Goal: Task Accomplishment & Management: Complete application form

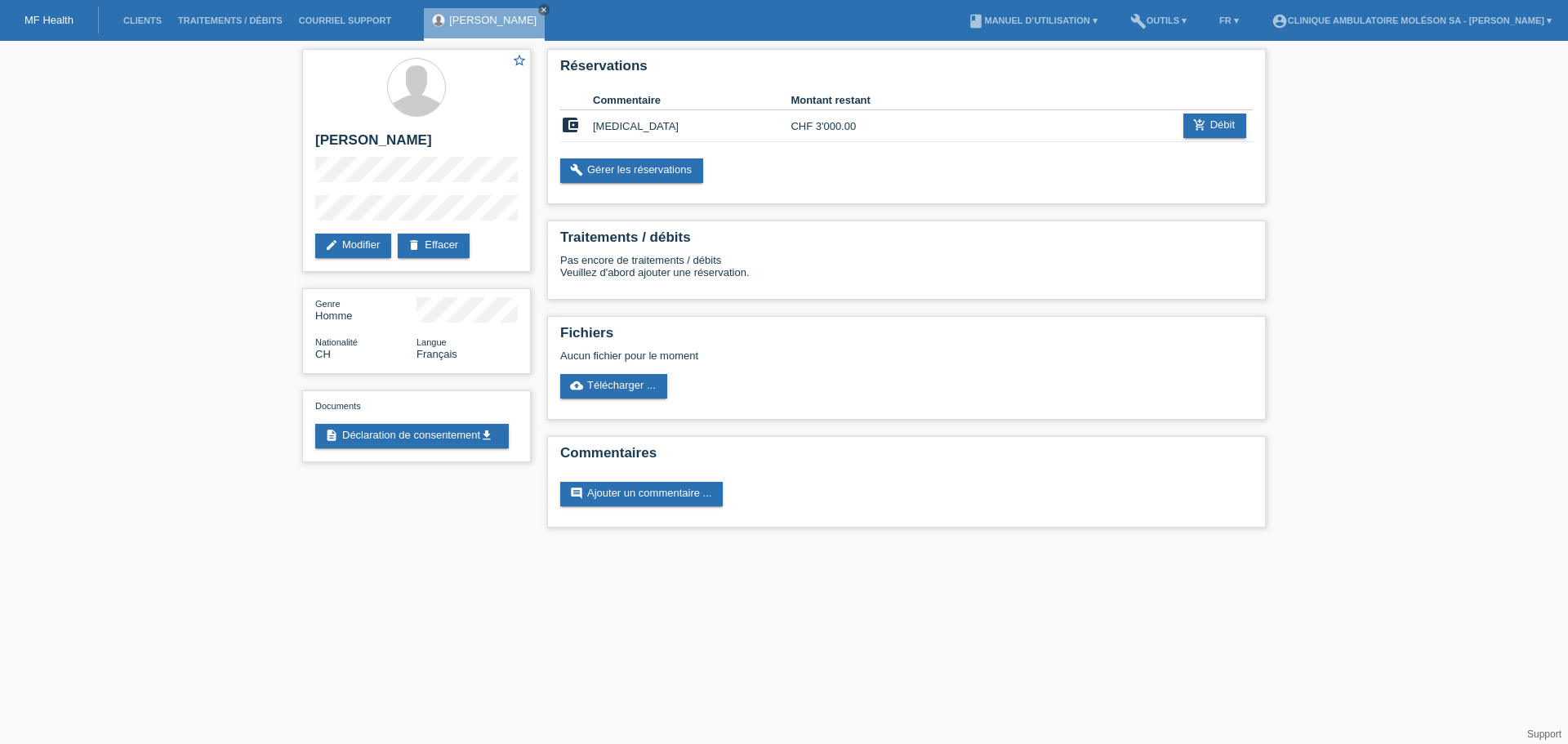
click at [141, 406] on div "star_border Kevin Duhanaj edit Modifier delete Effacer Genre Homme Nationalité …" at bounding box center [784, 292] width 1568 height 503
click at [50, 23] on link "MF Health" at bounding box center [48, 20] width 49 height 12
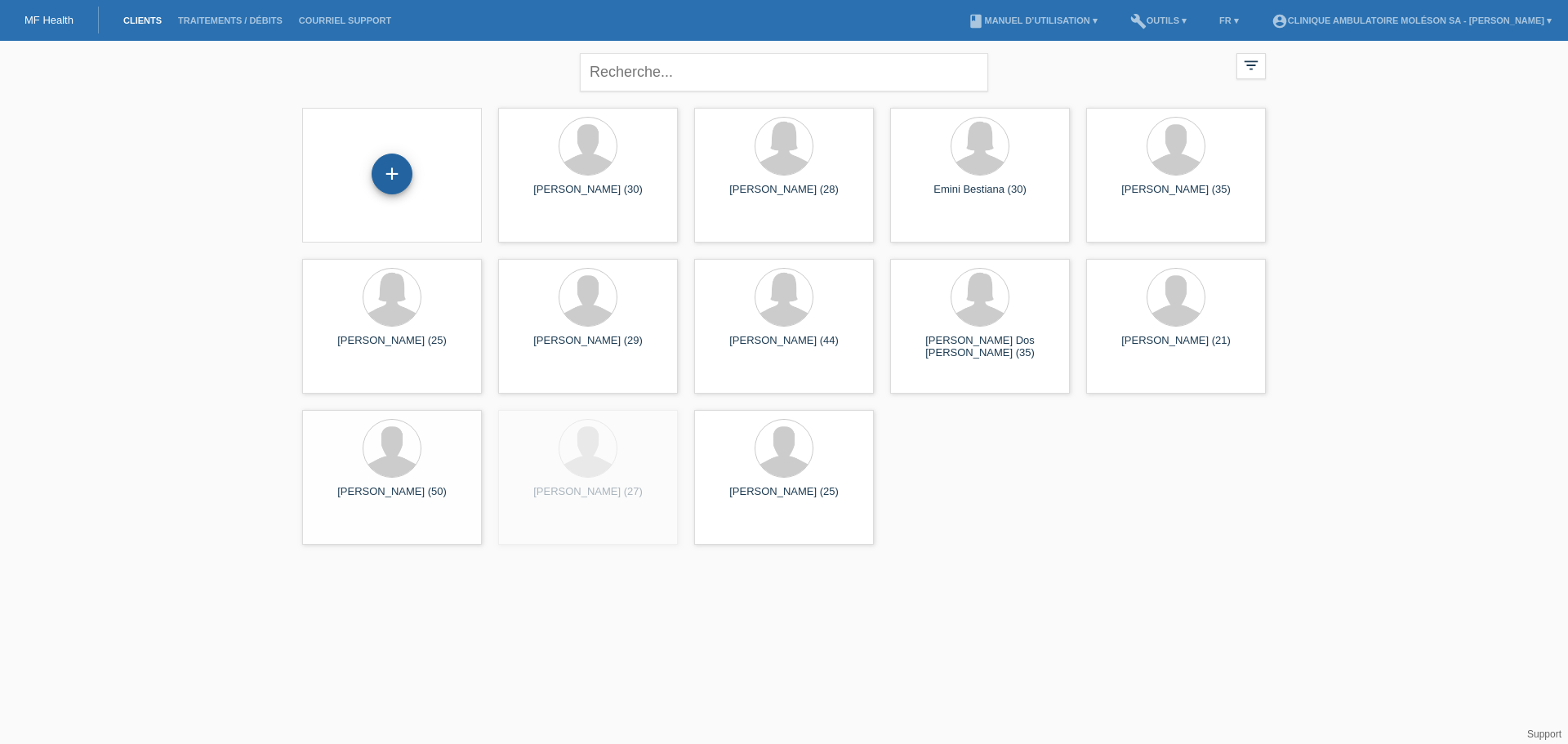
click at [384, 189] on div "+" at bounding box center [392, 173] width 40 height 40
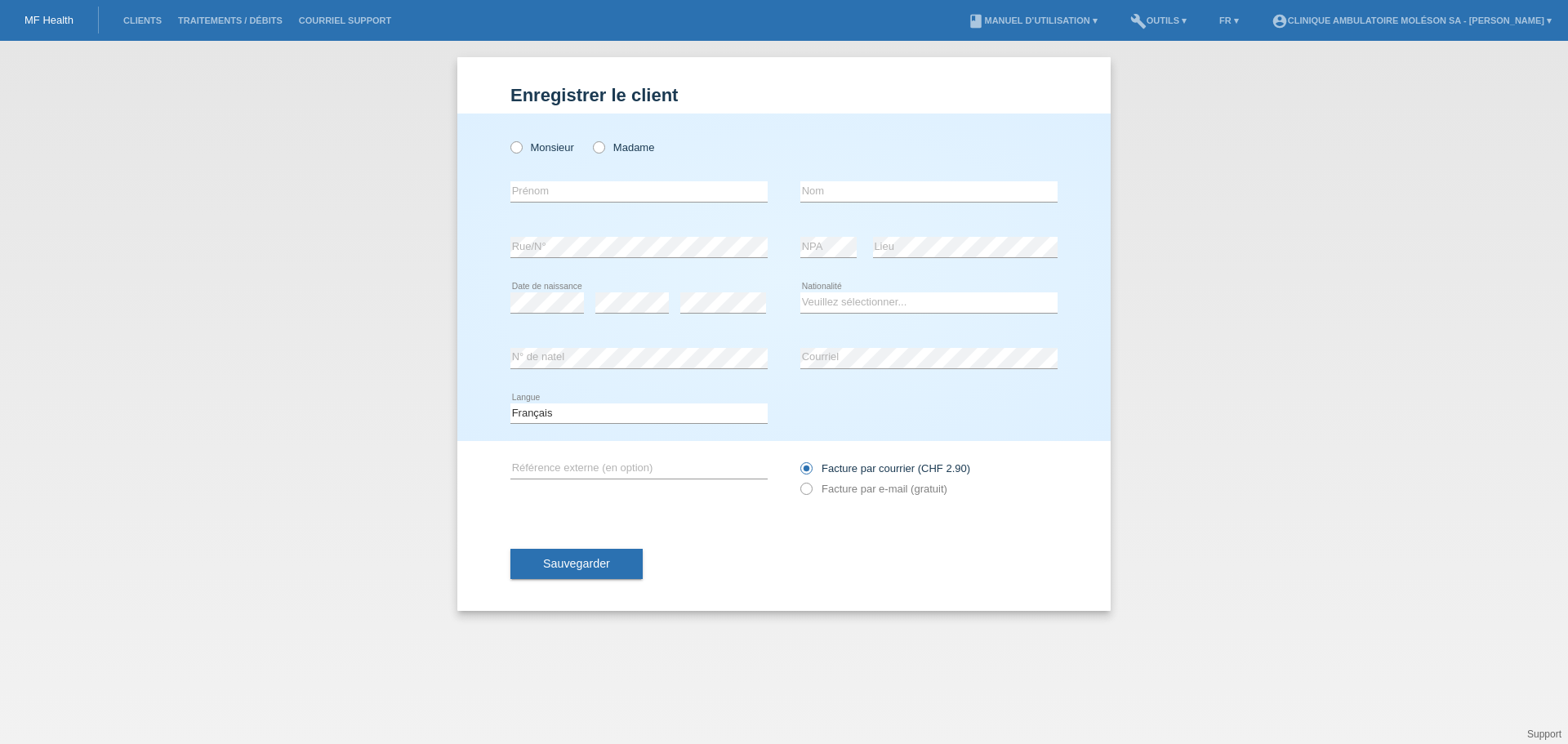
drag, startPoint x: 198, startPoint y: 270, endPoint x: 231, endPoint y: 262, distance: 34.0
click at [198, 270] on div "Enregistrer le client Enregistrer le client Enregistrer le client Monsieur Mada…" at bounding box center [784, 392] width 1568 height 704
click at [631, 146] on label "Madame" at bounding box center [623, 147] width 61 height 12
click at [603, 146] on input "Madame" at bounding box center [598, 146] width 10 height 10
radio input "true"
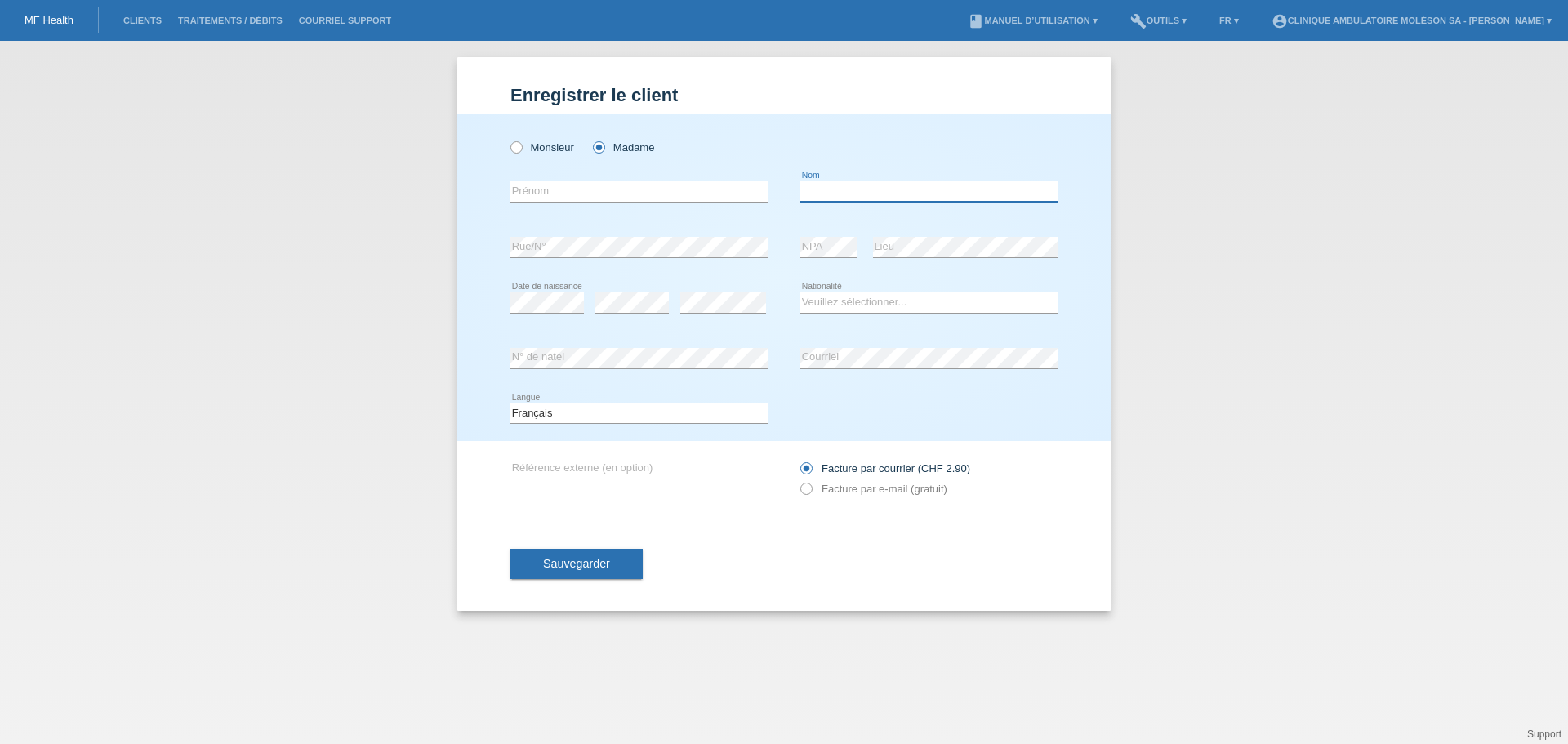
click at [821, 186] on input "text" at bounding box center [929, 192] width 257 height 21
paste input "BAPST"
type input "BAPST"
click at [699, 190] on input "text" at bounding box center [639, 192] width 257 height 21
type input "Angelina"
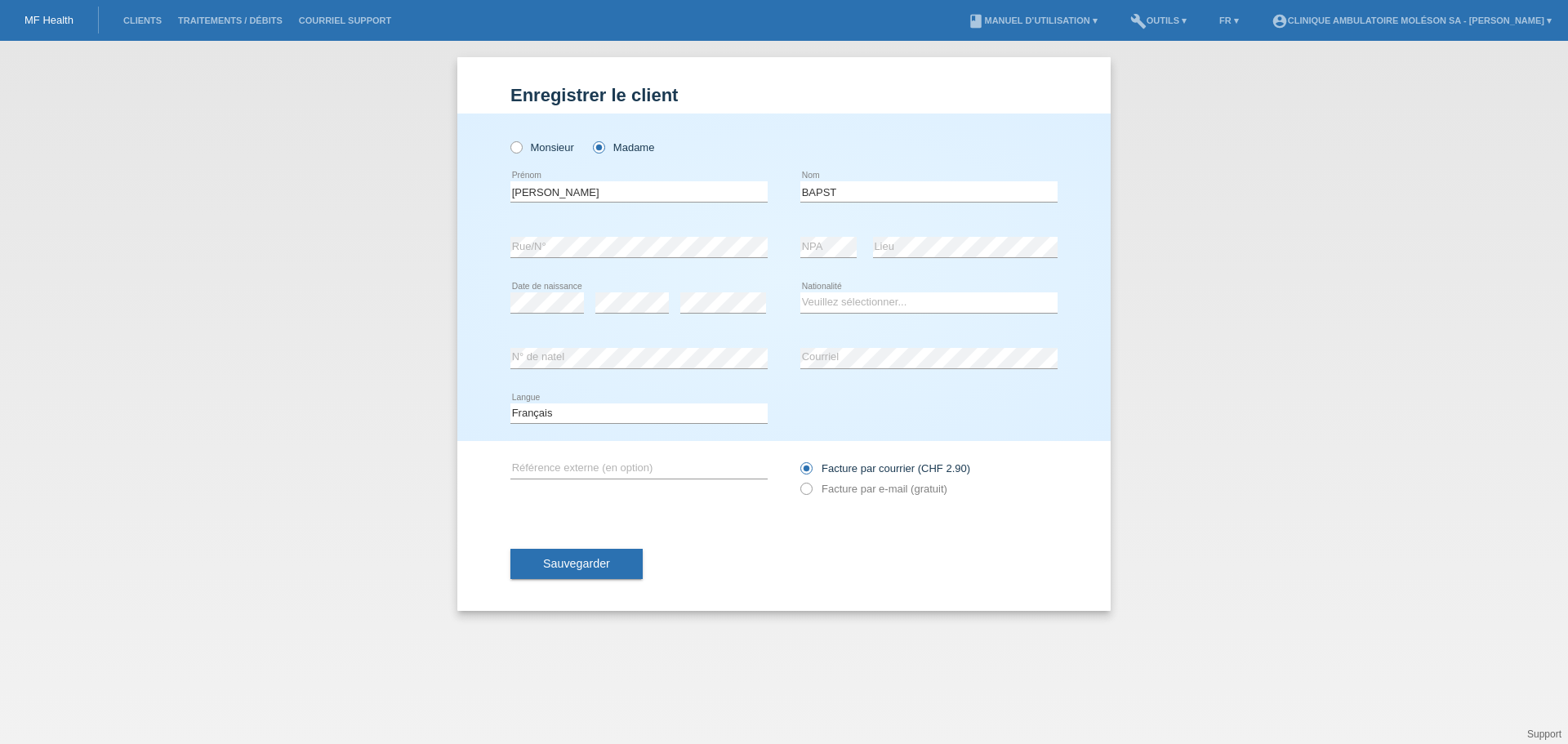
click at [247, 306] on div "Enregistrer le client Enregistrer le client Enregistrer le client Monsieur Mada…" at bounding box center [784, 392] width 1568 height 704
drag, startPoint x: 173, startPoint y: 355, endPoint x: 513, endPoint y: 338, distance: 340.4
click at [173, 355] on div "Enregistrer le client Enregistrer le client Enregistrer le client Monsieur Mada…" at bounding box center [784, 392] width 1568 height 704
click at [650, 369] on icon at bounding box center [639, 369] width 257 height 1
click at [649, 368] on div "error N° de natel" at bounding box center [639, 358] width 257 height 22
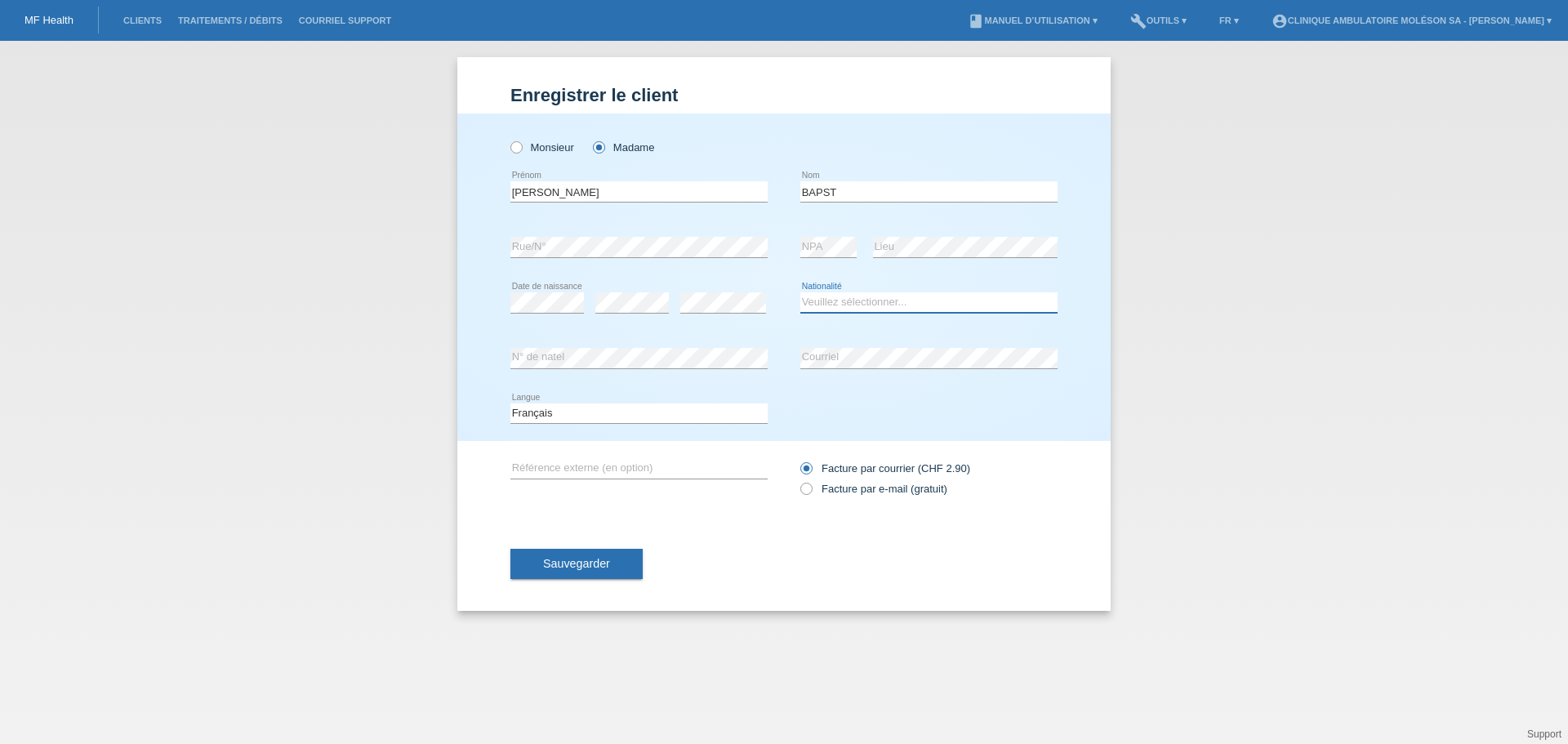
click at [849, 300] on select "Veuillez sélectionner... Suisse Allemagne Autriche Liechtenstein ------------ A…" at bounding box center [929, 302] width 257 height 20
select select "CH"
click at [800, 293] on select "Veuillez sélectionner... Suisse Allemagne Autriche Liechtenstein ------------ A…" at bounding box center [929, 302] width 257 height 20
drag, startPoint x: 249, startPoint y: 391, endPoint x: 449, endPoint y: 358, distance: 202.7
click at [249, 391] on div "Enregistrer le client Enregistrer le client Enregistrer le client Monsieur Mada…" at bounding box center [784, 392] width 1568 height 704
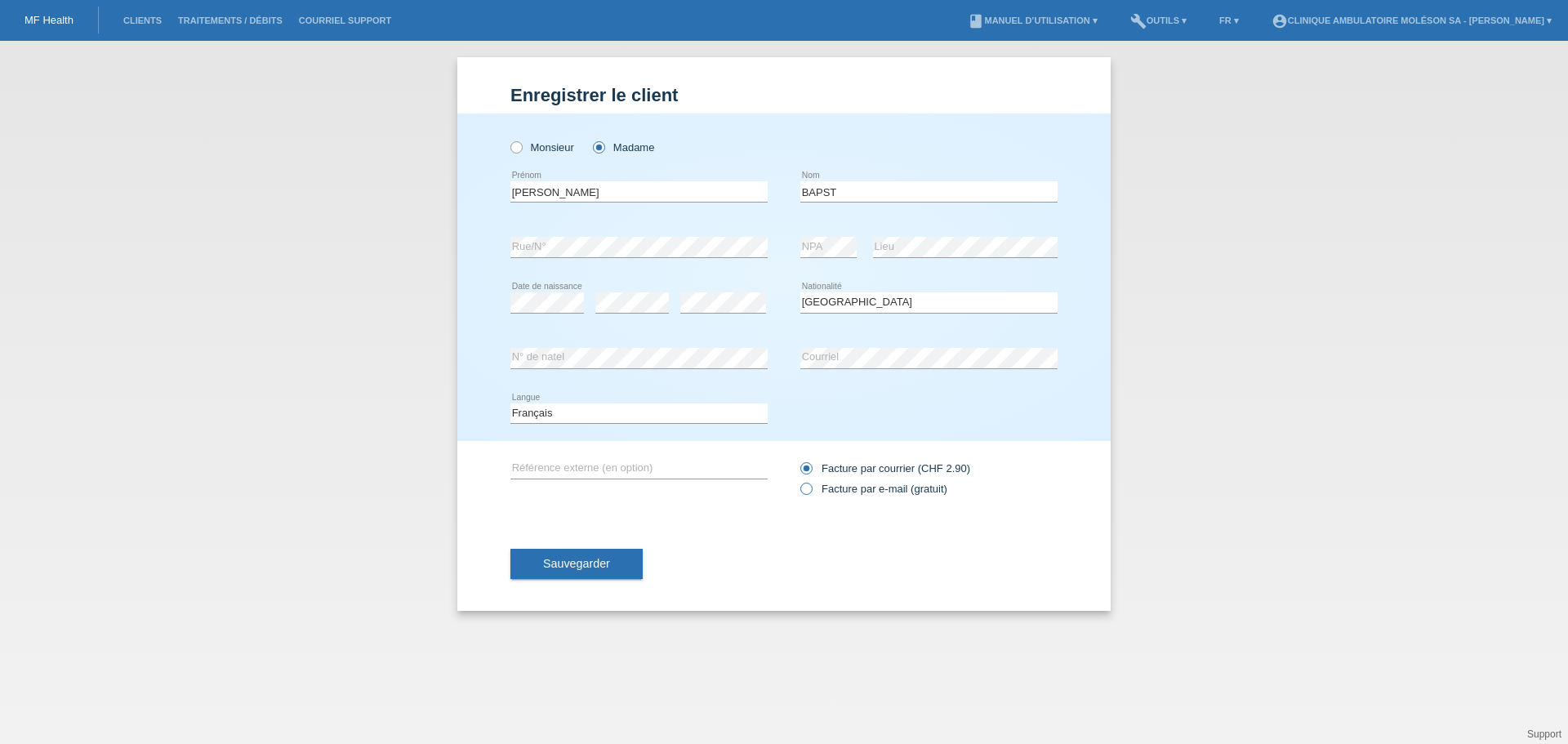
click at [843, 487] on label "Facture par e-mail (gratuit)" at bounding box center [874, 489] width 147 height 12
click at [811, 487] on input "Facture par e-mail (gratuit)" at bounding box center [806, 493] width 10 height 21
radio input "true"
click at [557, 555] on button "Sauvegarder" at bounding box center [577, 565] width 133 height 31
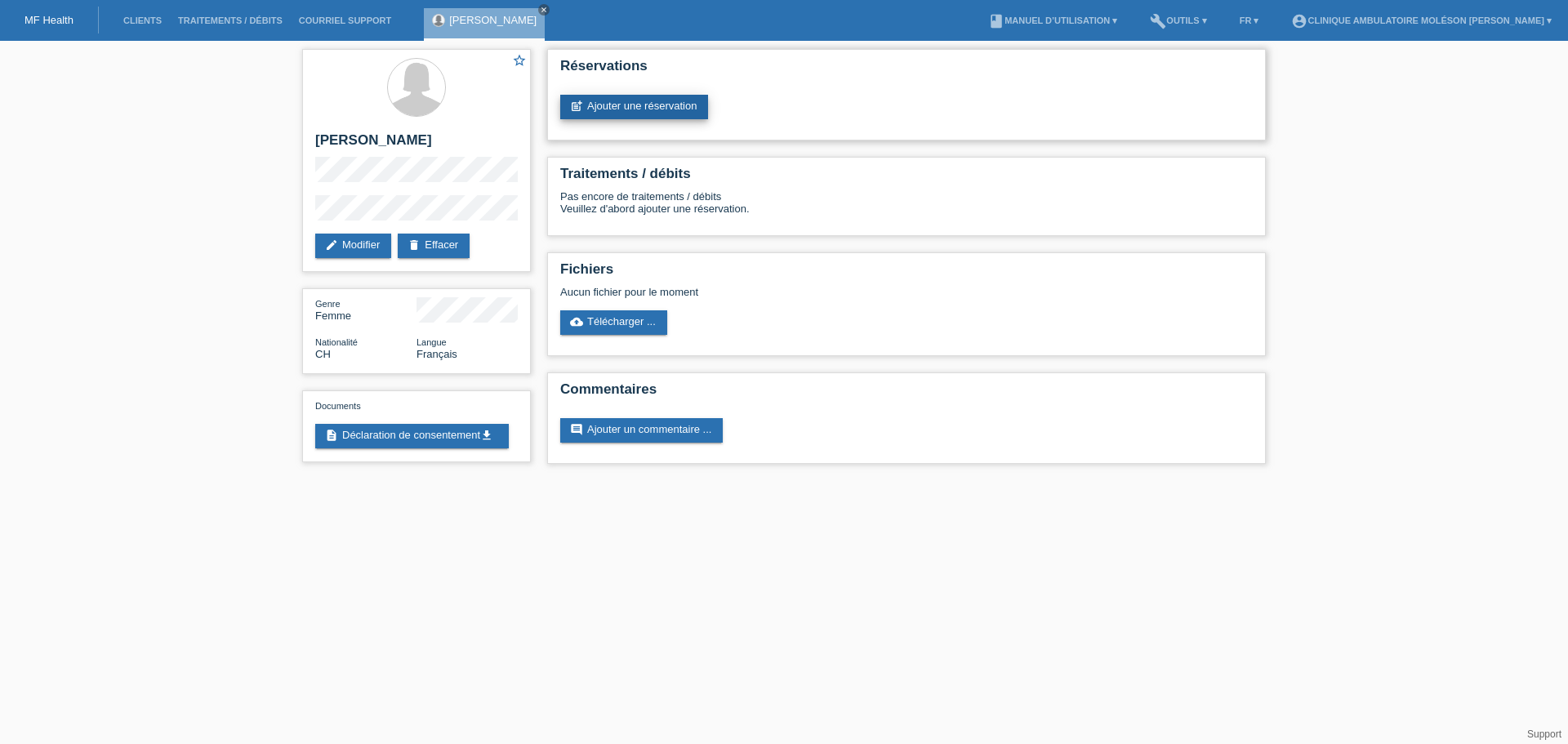
click at [649, 105] on link "post_add Ajouter une réservation" at bounding box center [634, 107] width 148 height 24
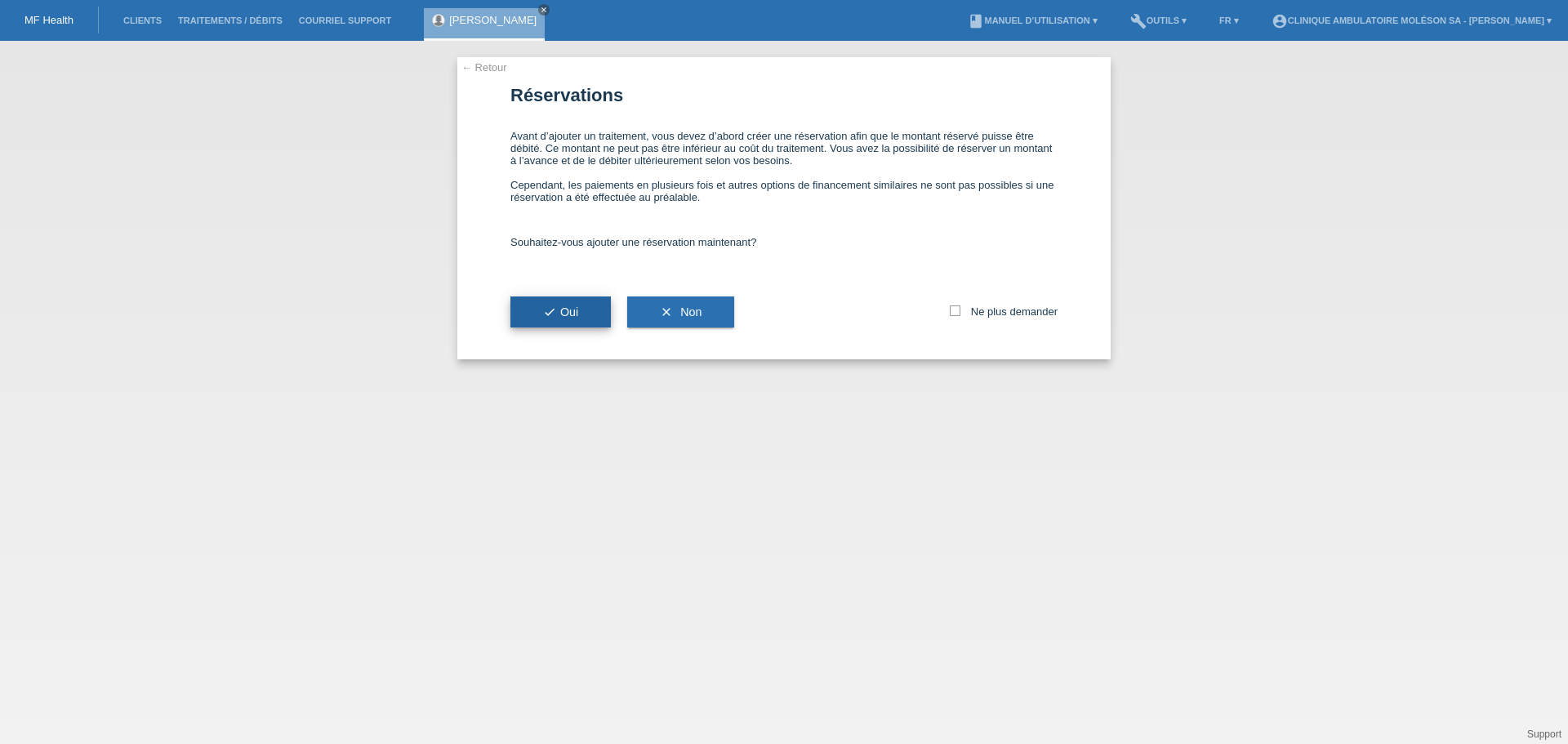
click at [570, 309] on span "check Oui" at bounding box center [560, 312] width 35 height 13
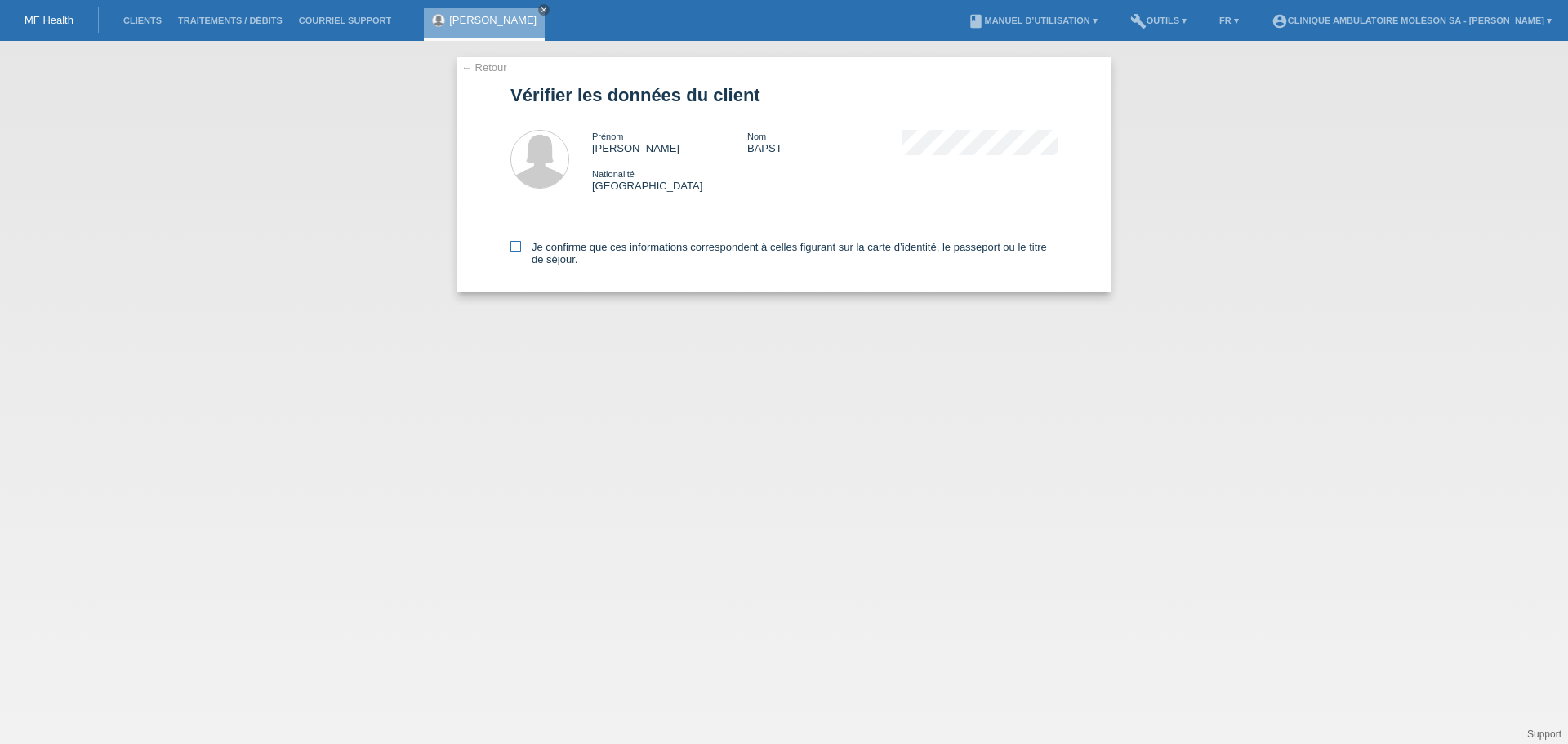
click at [610, 247] on label "Je confirme que ces informations correspondent à celles figurant sur la carte d…" at bounding box center [784, 253] width 547 height 24
click at [521, 247] on input "Je confirme que ces informations correspondent à celles figurant sur la carte d…" at bounding box center [515, 246] width 10 height 10
checkbox input "true"
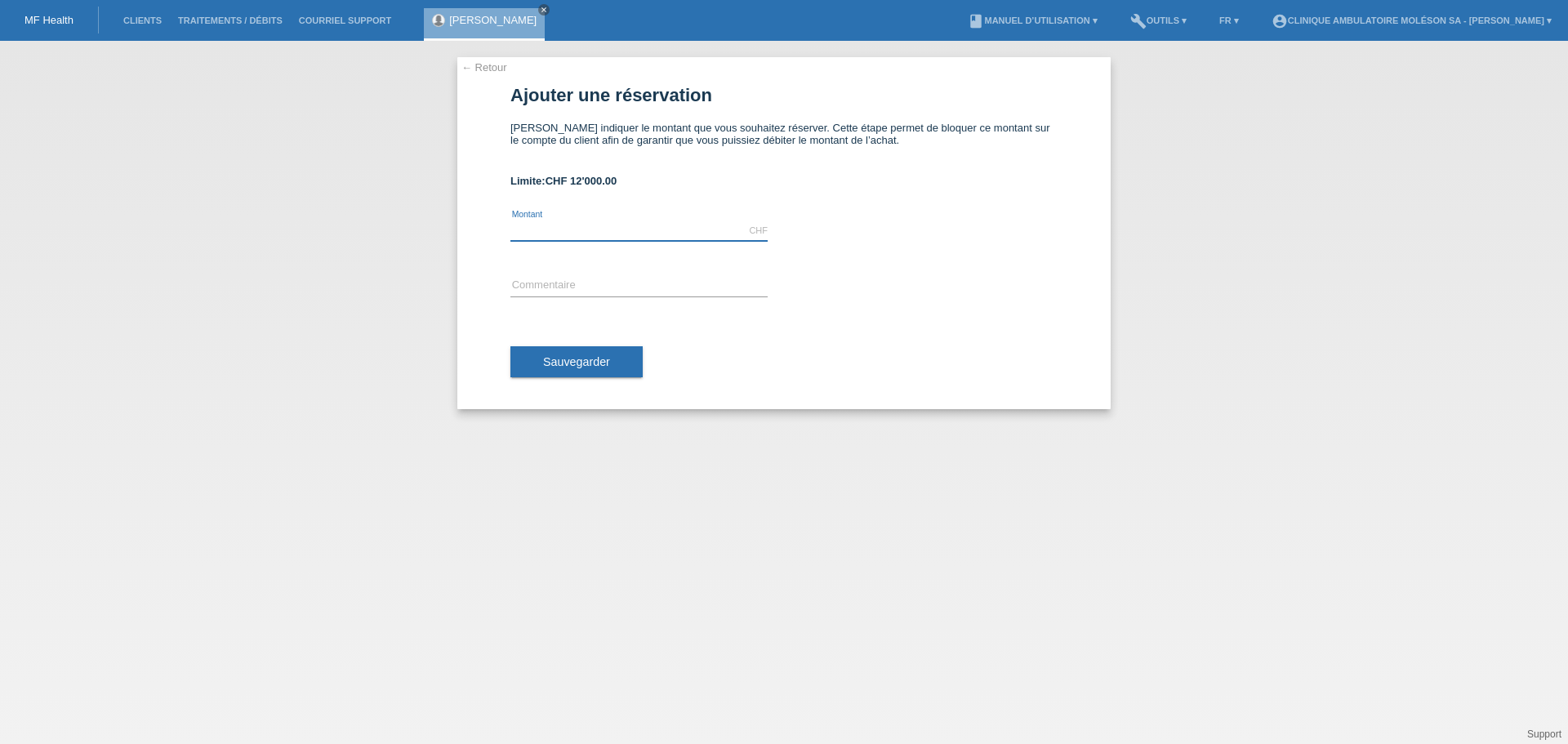
click at [548, 235] on input "text" at bounding box center [639, 231] width 257 height 21
drag, startPoint x: 985, startPoint y: 270, endPoint x: 619, endPoint y: 257, distance: 366.2
click at [985, 270] on div at bounding box center [929, 265] width 257 height 12
click at [550, 228] on input "text" at bounding box center [639, 231] width 257 height 21
type input "4960.00"
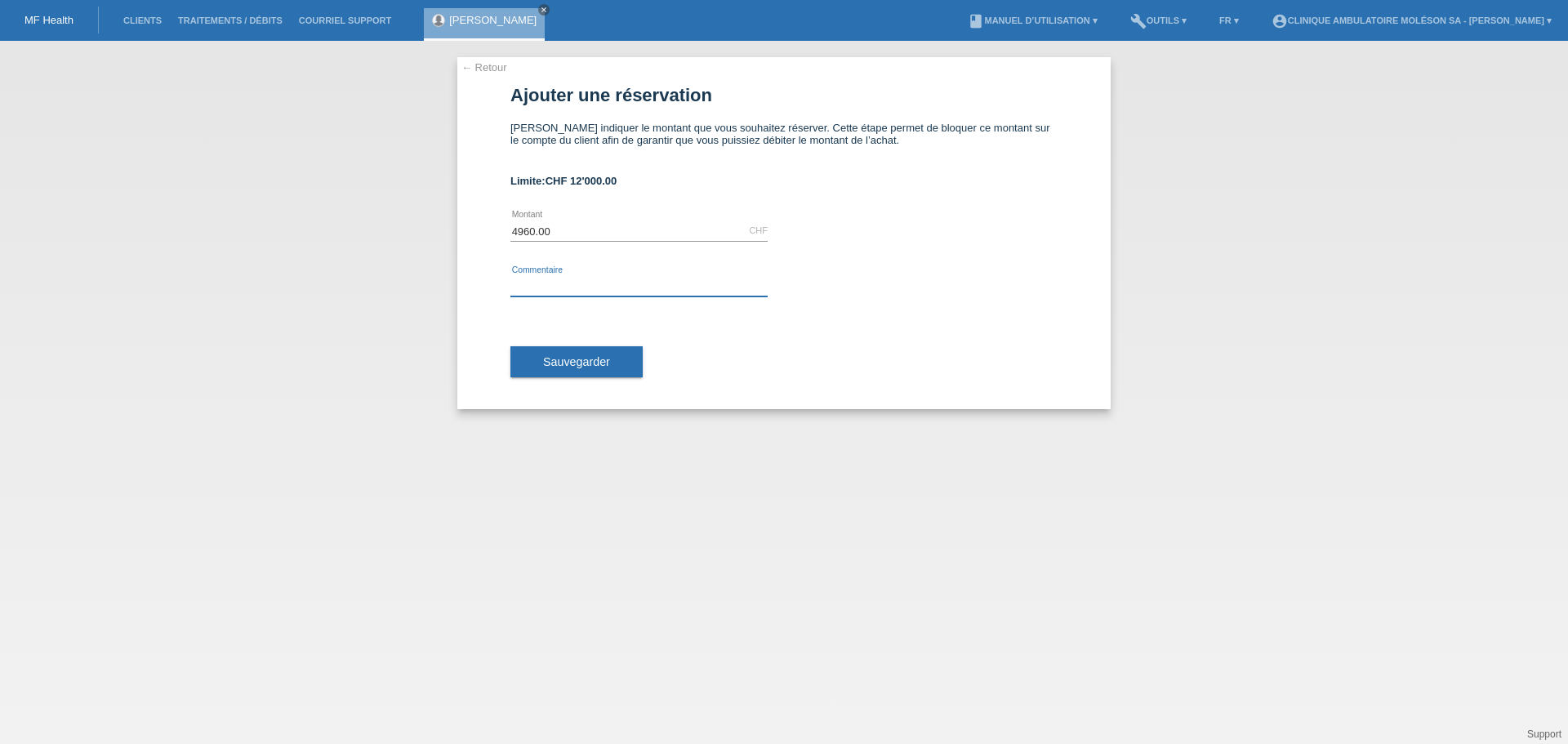
click at [540, 286] on input "text" at bounding box center [639, 287] width 257 height 21
type input "Cataracte implant à 2480/ oeil Mme Bapst Angelina"
click at [590, 366] on span "Sauvegarder" at bounding box center [577, 362] width 67 height 13
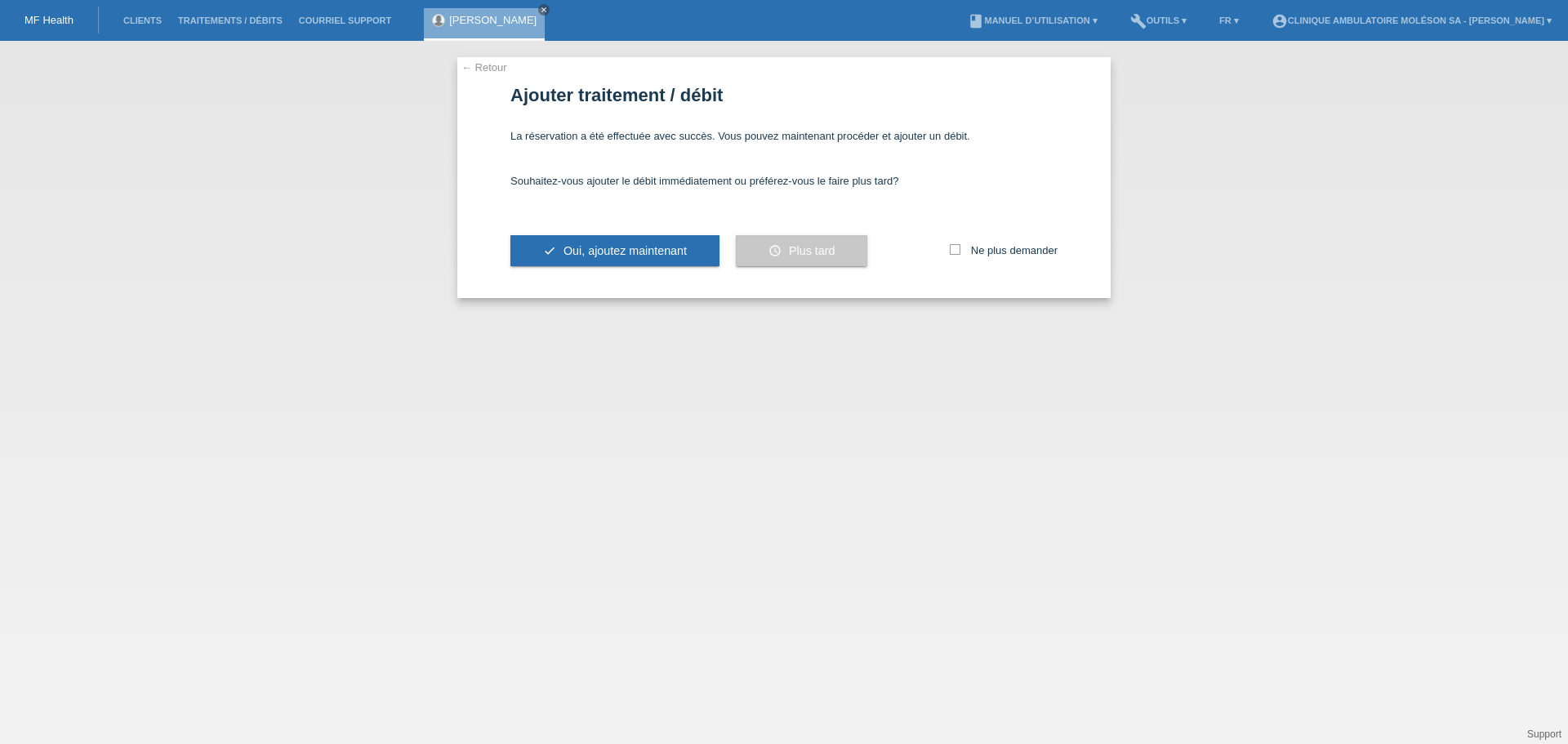
click at [800, 250] on span "Plus tard" at bounding box center [812, 251] width 46 height 13
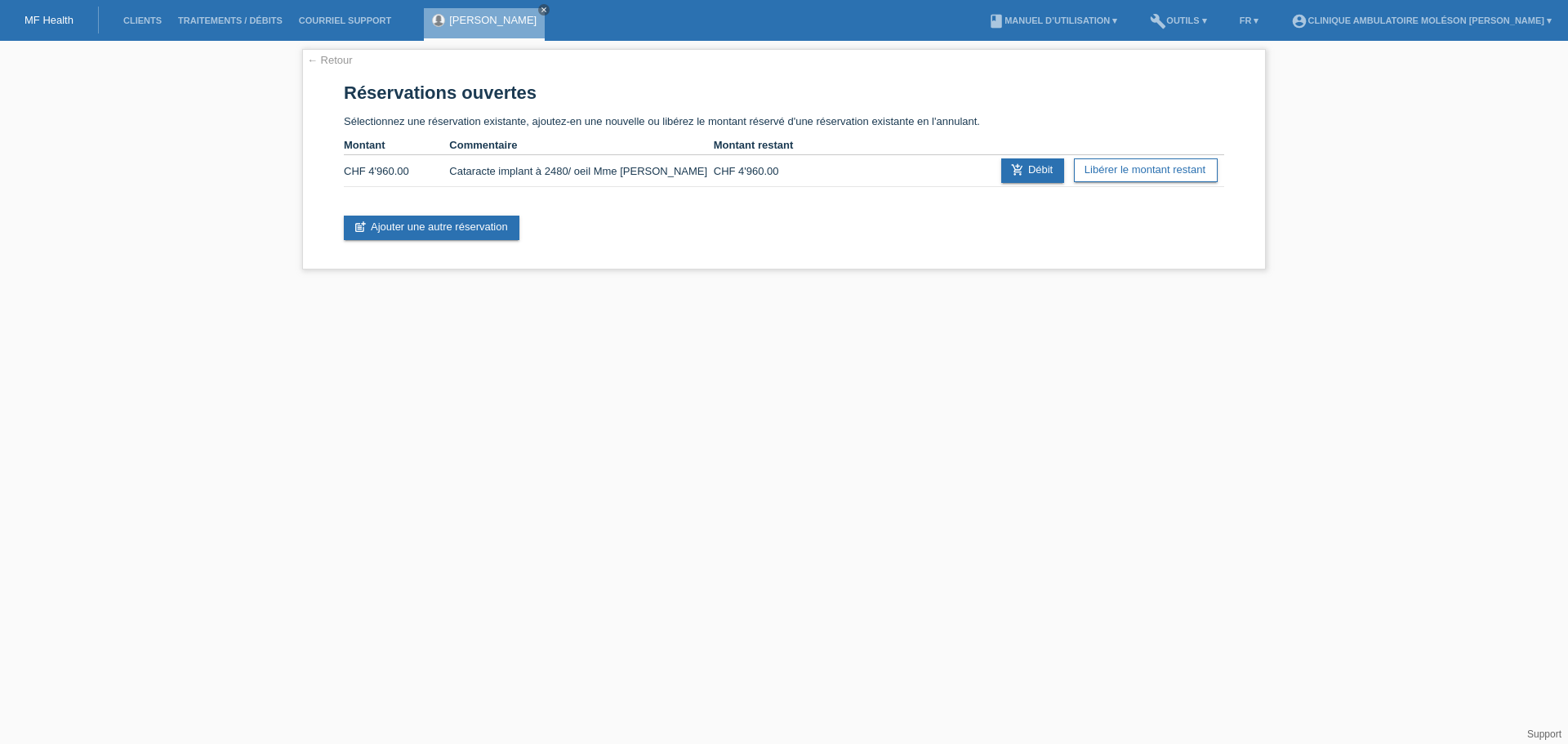
click at [194, 286] on html "MF Health Clients Traitements / débits Courriel Support [PERSON_NAME] close menu" at bounding box center [784, 143] width 1568 height 286
